Goal: Task Accomplishment & Management: Use online tool/utility

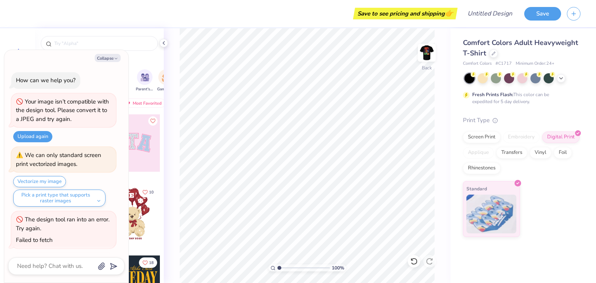
click at [108, 59] on button "Collapse" at bounding box center [108, 58] width 26 height 8
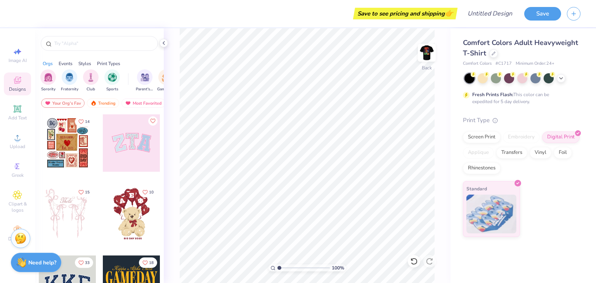
click at [12, 144] on span "Upload" at bounding box center [18, 146] width 16 height 6
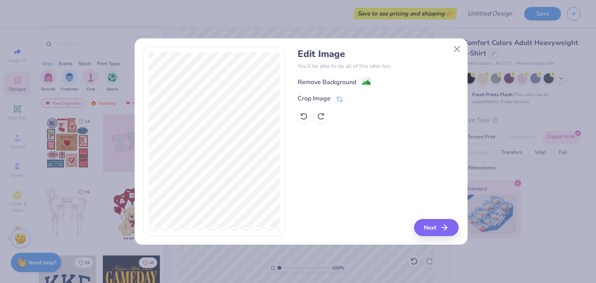
click at [319, 79] on div "Remove Background" at bounding box center [326, 82] width 59 height 9
click at [304, 117] on icon at bounding box center [304, 116] width 8 height 8
click at [429, 228] on button "Next" at bounding box center [436, 227] width 45 height 17
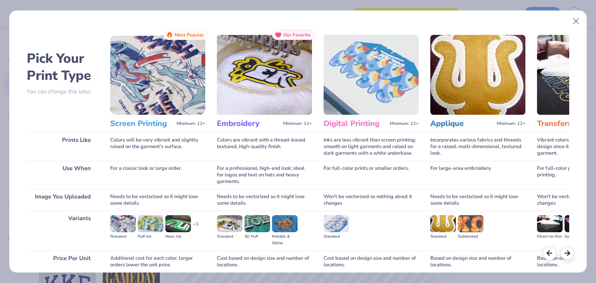
click at [429, 228] on div "Pick Your Print Type You can change this later. Prints Like Use When Image You …" at bounding box center [298, 172] width 542 height 284
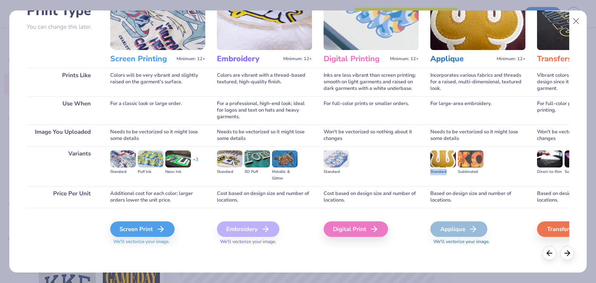
click at [135, 232] on div "Screen Print" at bounding box center [142, 229] width 64 height 16
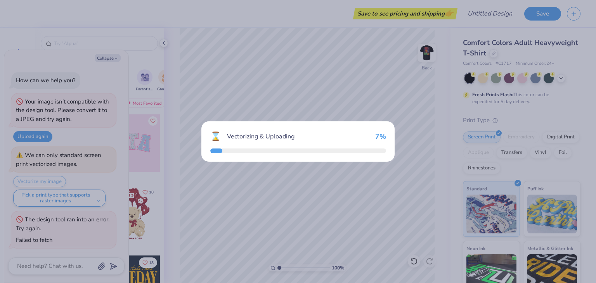
type textarea "x"
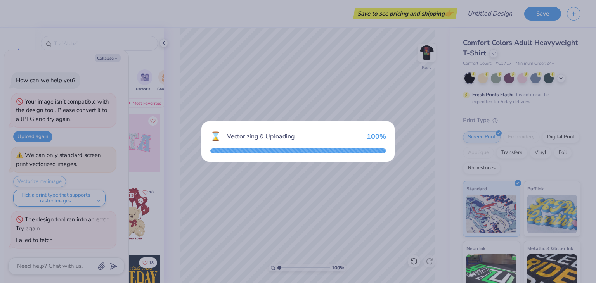
scroll to position [147, 0]
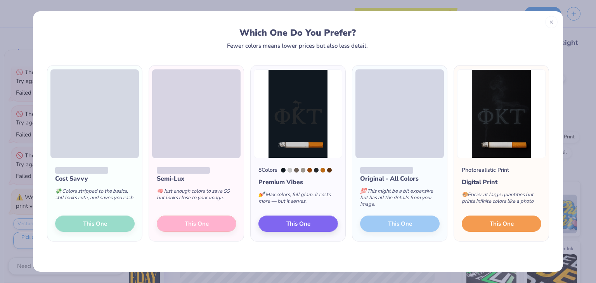
click at [484, 221] on button "This One" at bounding box center [500, 224] width 79 height 16
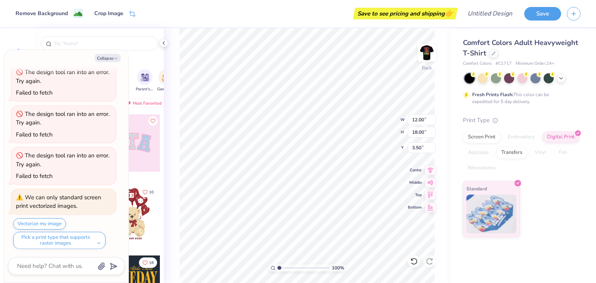
type textarea "x"
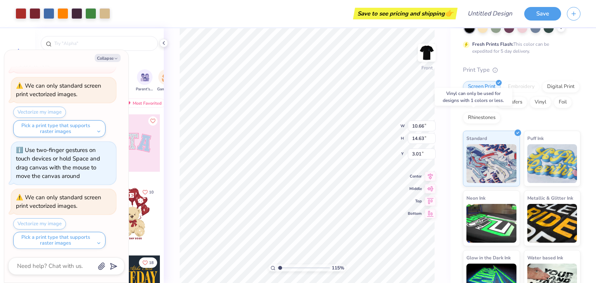
scroll to position [51, 0]
click at [542, 92] on div "Digital Print" at bounding box center [561, 87] width 38 height 12
type input "1.15176031929264"
type textarea "x"
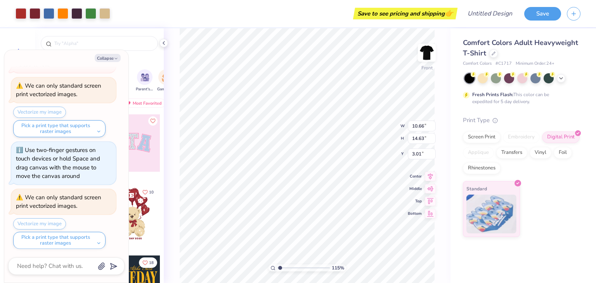
type input "1.15176031929264"
type textarea "x"
type input "1.15176031929264"
type textarea "x"
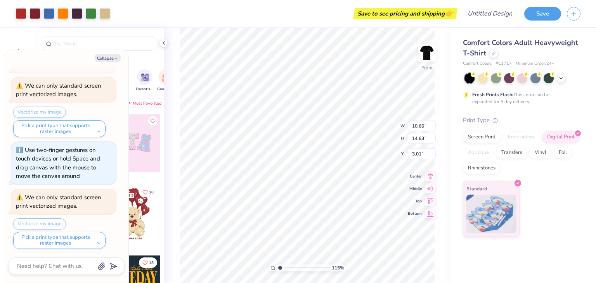
type input "1.15176031929264"
type textarea "x"
click at [482, 140] on div "Screen Print" at bounding box center [482, 137] width 38 height 12
type input "1.15176031929264"
type textarea "x"
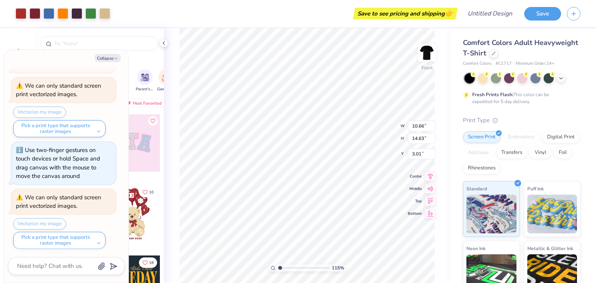
type input "1.15176031929264"
type textarea "x"
type input "1.15176031929264"
type textarea "x"
type input "1.15176031929264"
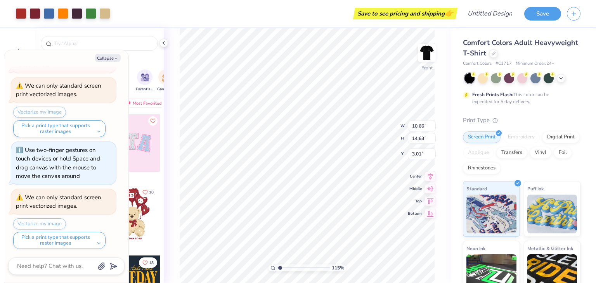
type textarea "x"
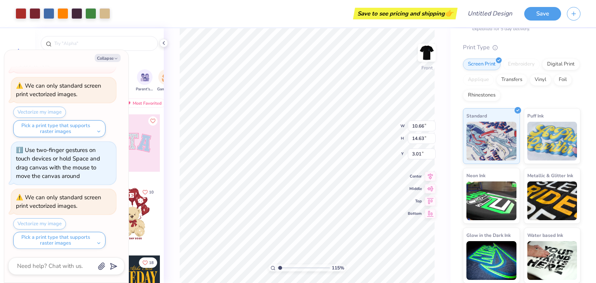
type input "1.15176031929264"
type textarea "x"
type input "1.15176031929264"
type textarea "x"
type input "1.15176031929264"
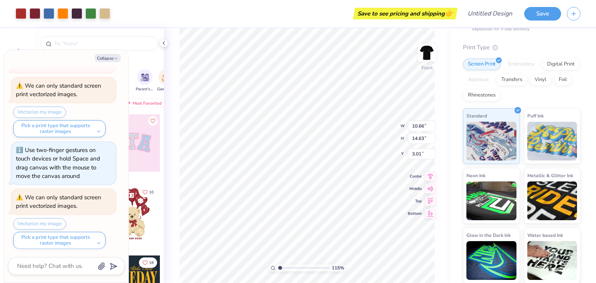
type textarea "x"
type input "1.15176031929264"
type textarea "x"
type input "1.15176031929264"
type textarea "x"
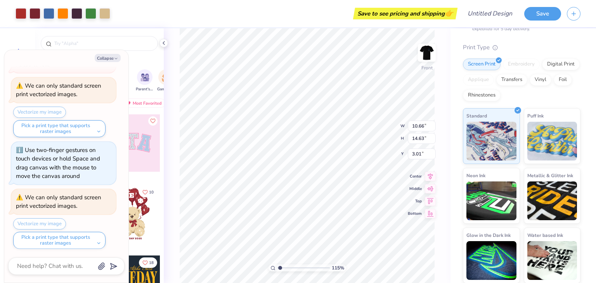
type input "1.15176031929264"
type textarea "x"
type input "1.15176031929264"
type textarea "x"
type input "1.15176031929264"
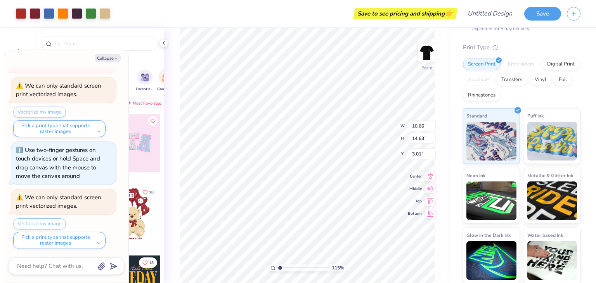
type textarea "x"
type input "1.15176031929264"
type textarea "x"
type input "1.15176031929264"
type textarea "x"
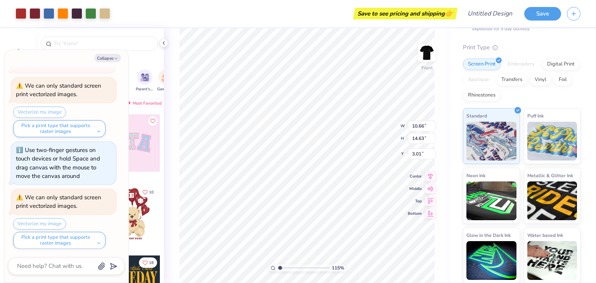
type input "1.15176031929264"
type textarea "x"
type input "1.15176031929264"
type textarea "x"
